Goal: Information Seeking & Learning: Learn about a topic

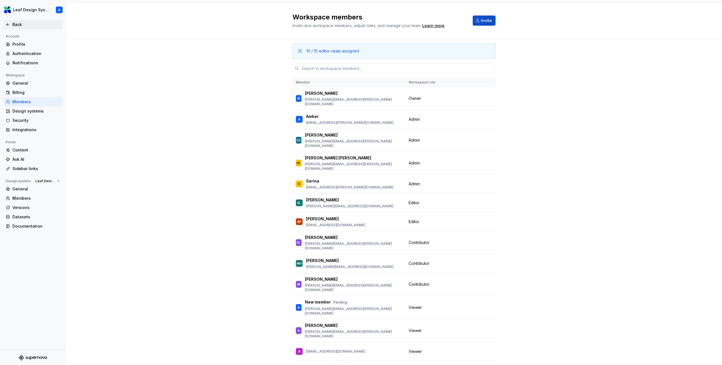
click at [33, 26] on div "Back" at bounding box center [35, 25] width 47 height 6
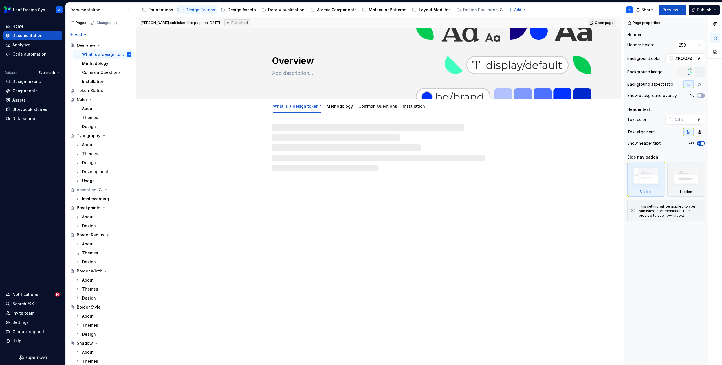
click at [192, 9] on div "Design Tokens" at bounding box center [200, 10] width 30 height 6
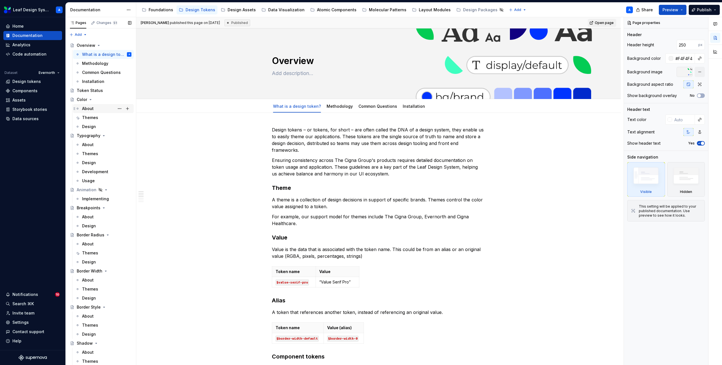
click at [87, 108] on div "About" at bounding box center [88, 109] width 12 height 6
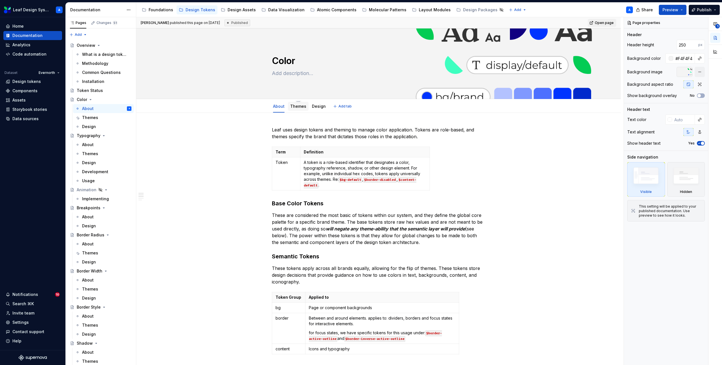
click at [297, 107] on link "Themes" at bounding box center [298, 106] width 16 height 5
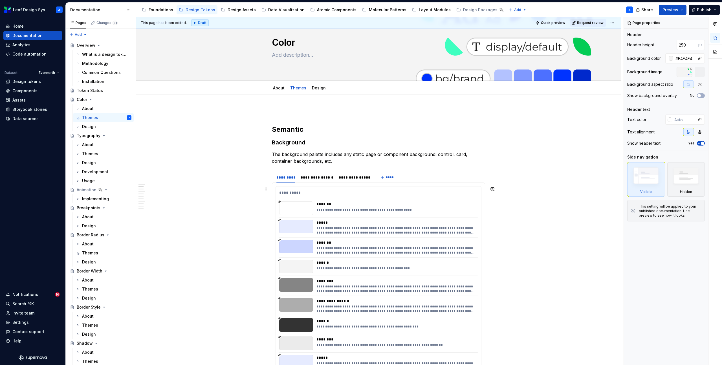
scroll to position [19, 0]
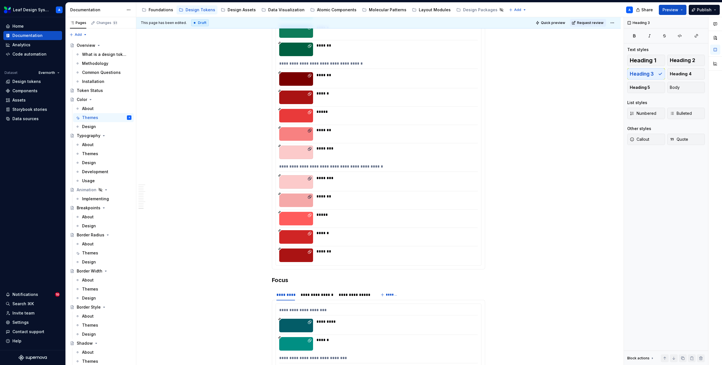
scroll to position [9572, 0]
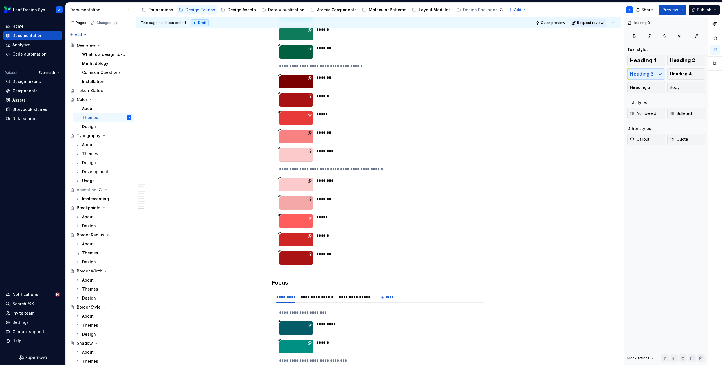
type textarea "*"
